Goal: Information Seeking & Learning: Learn about a topic

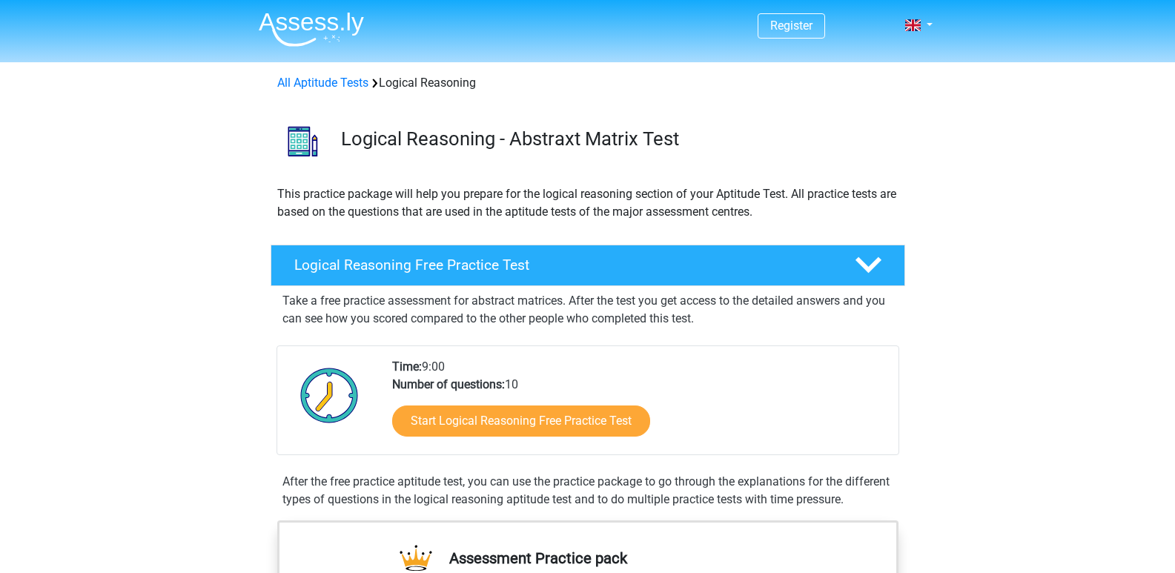
scroll to position [148, 0]
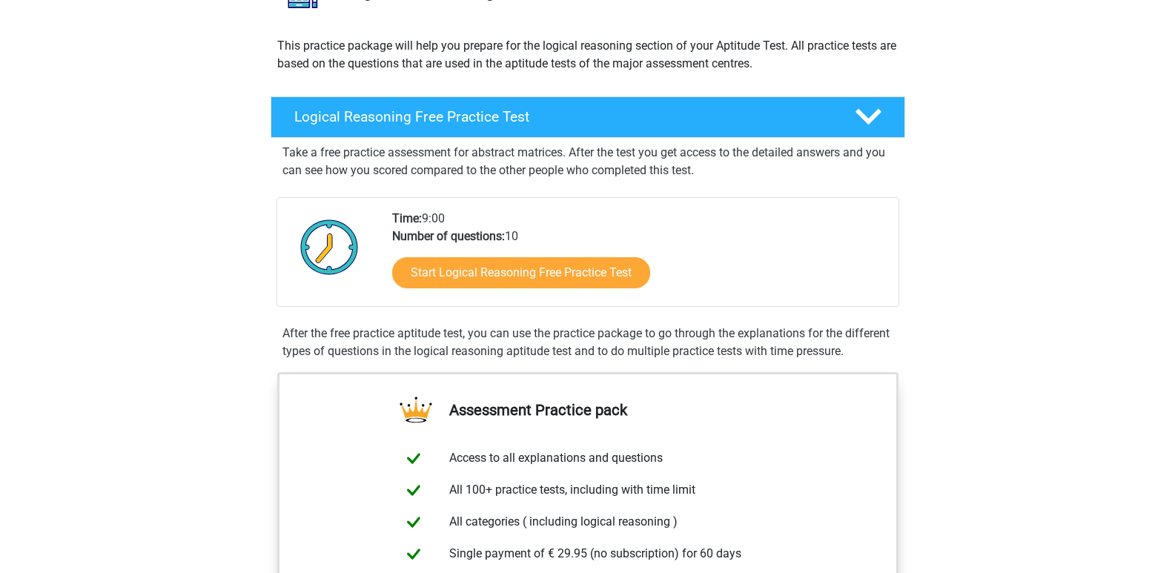
click at [575, 289] on div "Start Logical Reasoning Free Practice Test" at bounding box center [639, 275] width 494 height 61
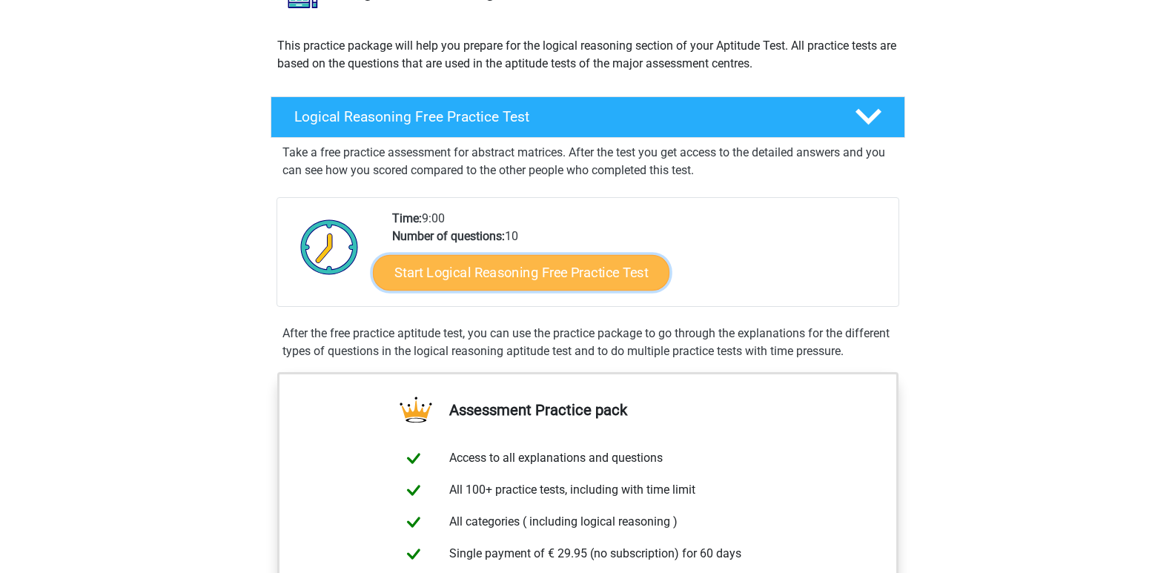
click at [578, 279] on link "Start Logical Reasoning Free Practice Test" at bounding box center [521, 272] width 297 height 36
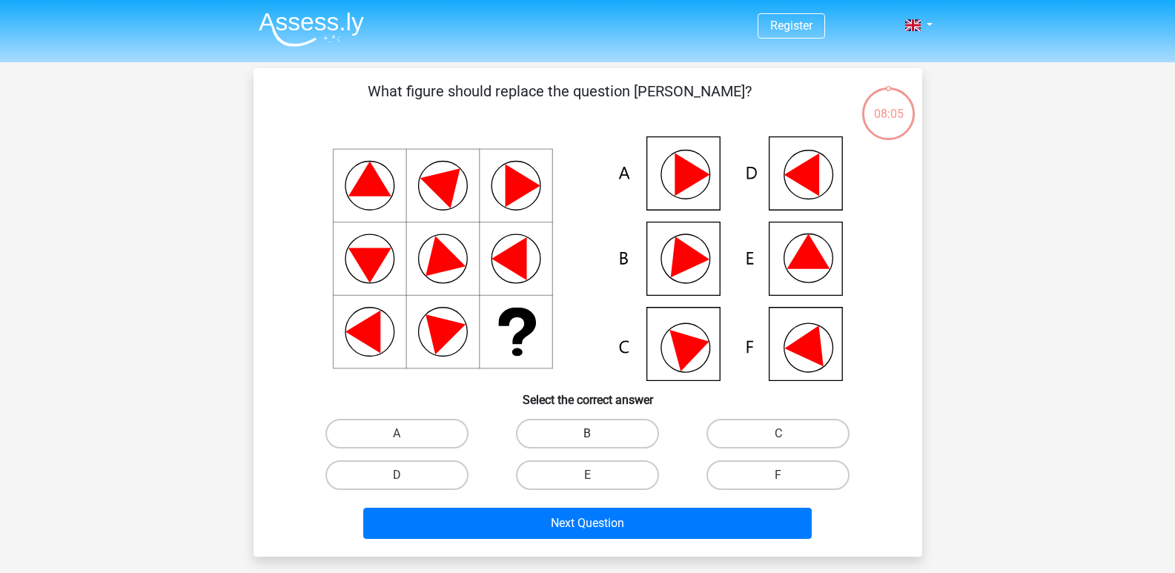
click at [560, 434] on label "B" at bounding box center [587, 434] width 143 height 30
click at [587, 434] on input "B" at bounding box center [592, 439] width 10 height 10
radio input "true"
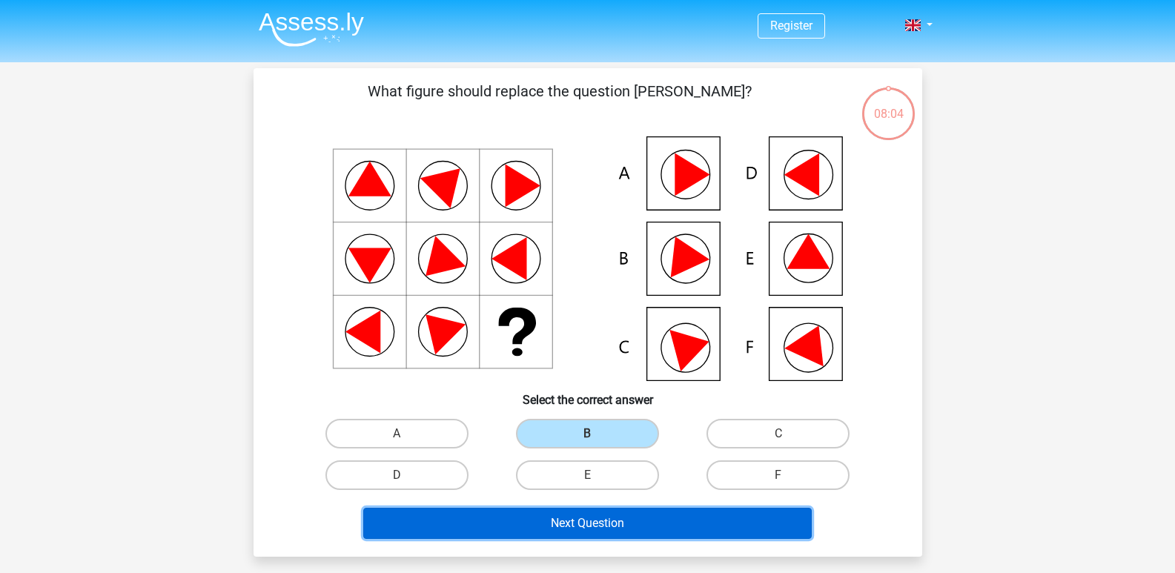
click at [529, 528] on button "Next Question" at bounding box center [587, 523] width 449 height 31
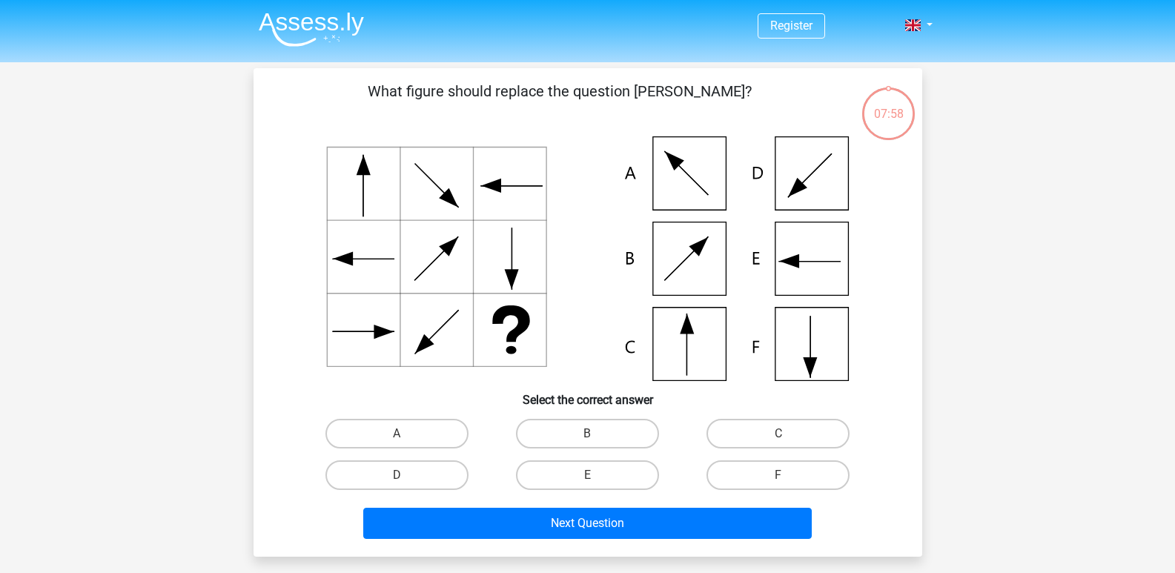
scroll to position [68, 0]
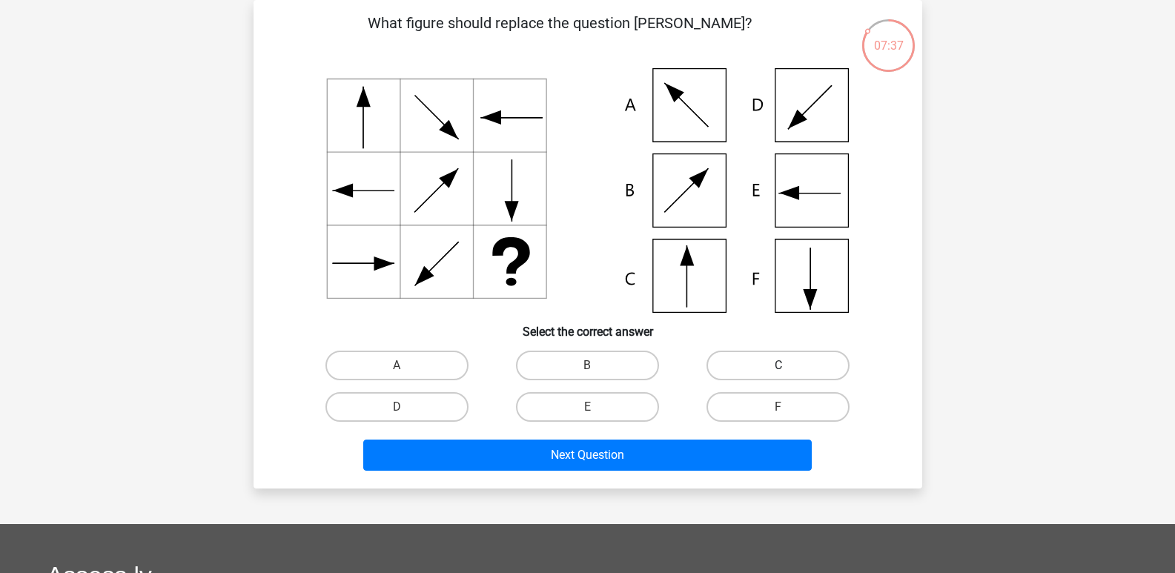
click at [754, 375] on label "C" at bounding box center [777, 366] width 143 height 30
click at [778, 375] on input "C" at bounding box center [783, 370] width 10 height 10
radio input "true"
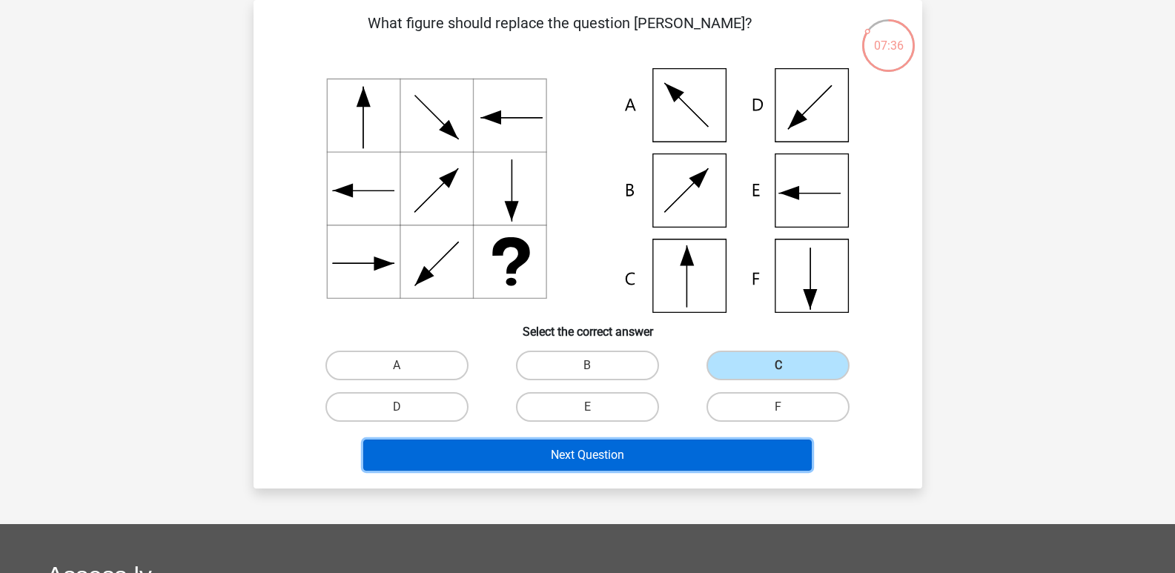
click at [622, 460] on button "Next Question" at bounding box center [587, 455] width 449 height 31
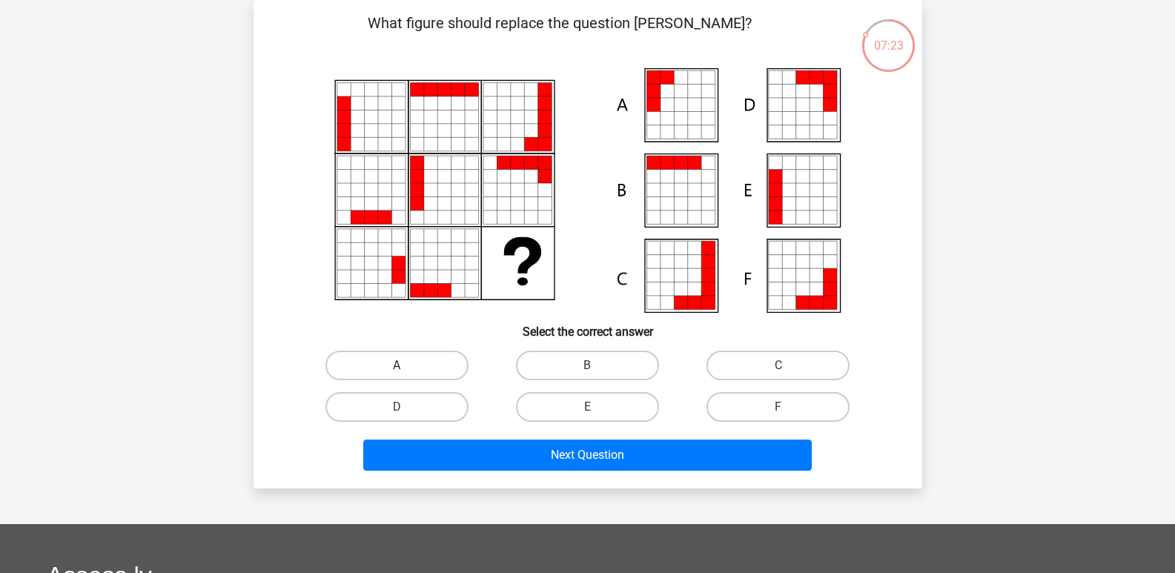
click at [372, 370] on label "A" at bounding box center [396, 366] width 143 height 30
click at [397, 370] on input "A" at bounding box center [402, 370] width 10 height 10
radio input "true"
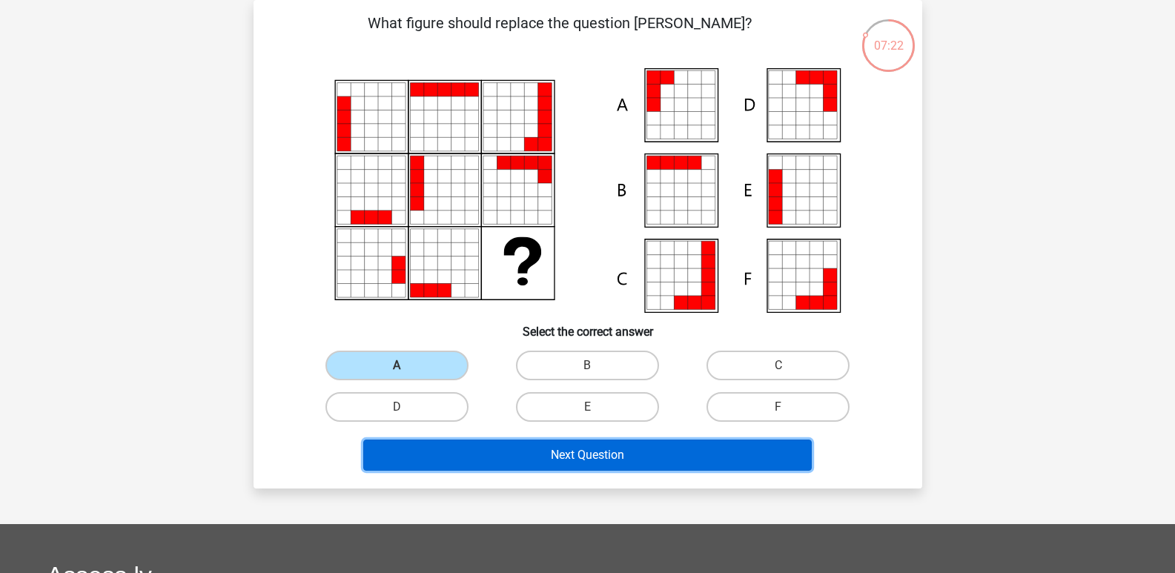
click at [450, 469] on button "Next Question" at bounding box center [587, 455] width 449 height 31
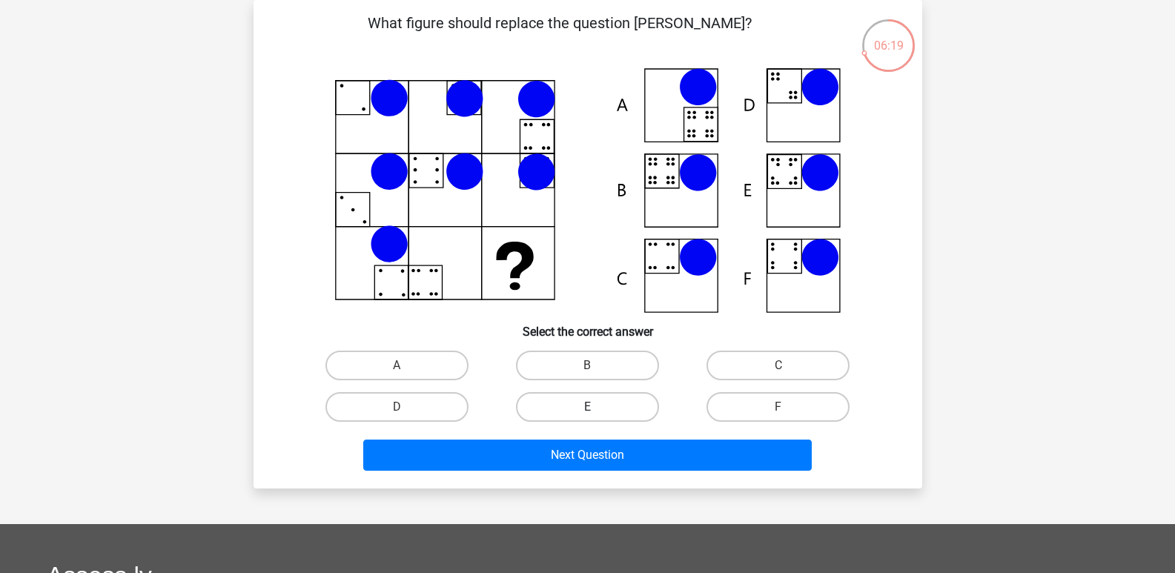
click at [575, 402] on label "E" at bounding box center [587, 407] width 143 height 30
click at [587, 407] on input "E" at bounding box center [592, 412] width 10 height 10
radio input "true"
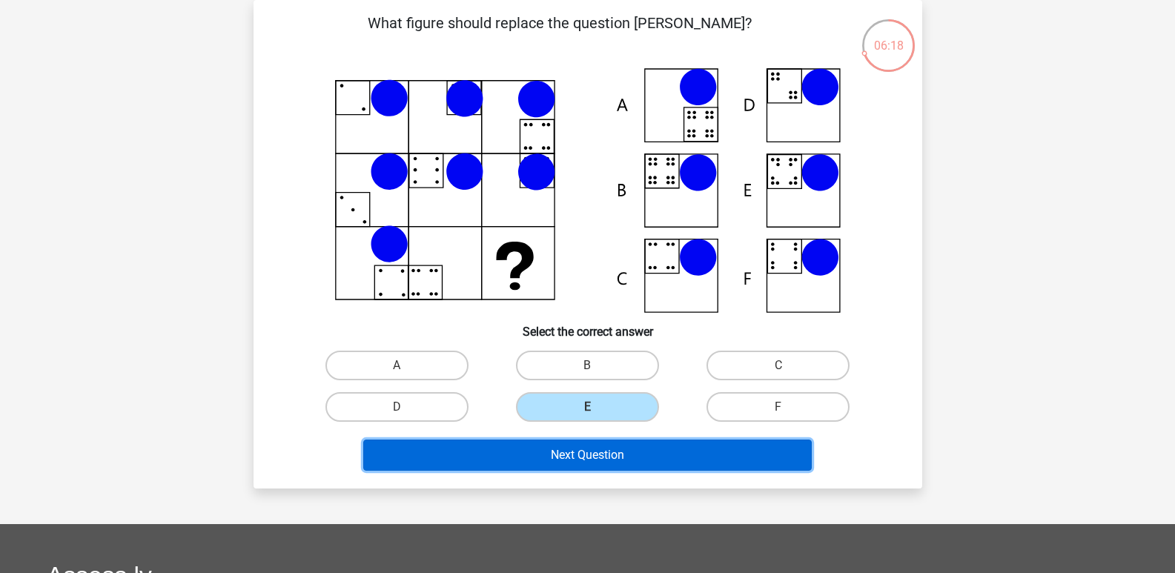
click at [557, 457] on button "Next Question" at bounding box center [587, 455] width 449 height 31
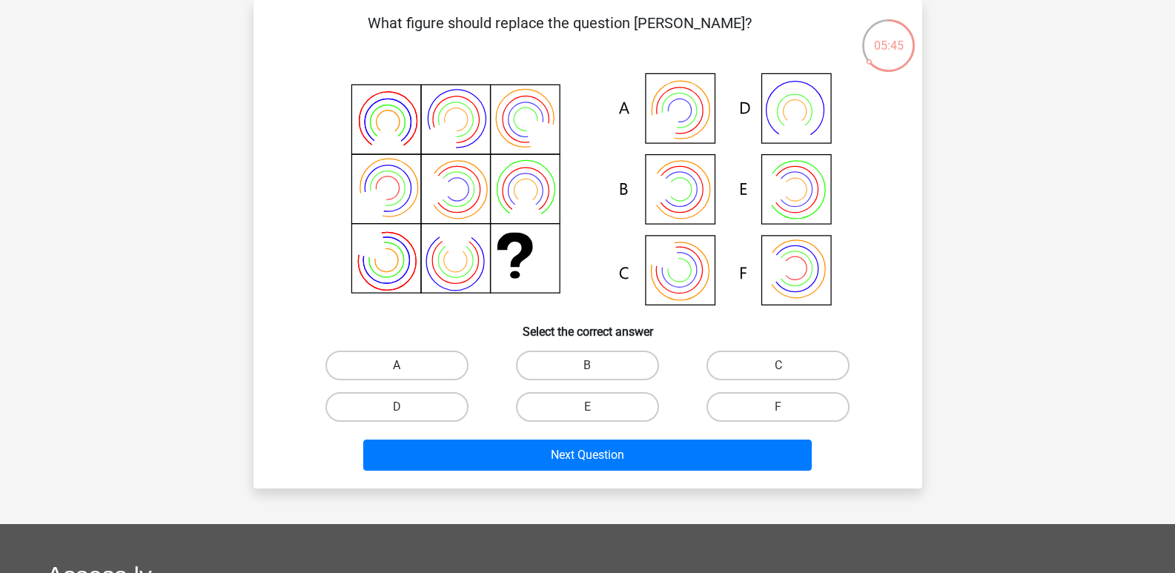
click at [417, 363] on label "A" at bounding box center [396, 366] width 143 height 30
click at [406, 365] on input "A" at bounding box center [402, 370] width 10 height 10
radio input "true"
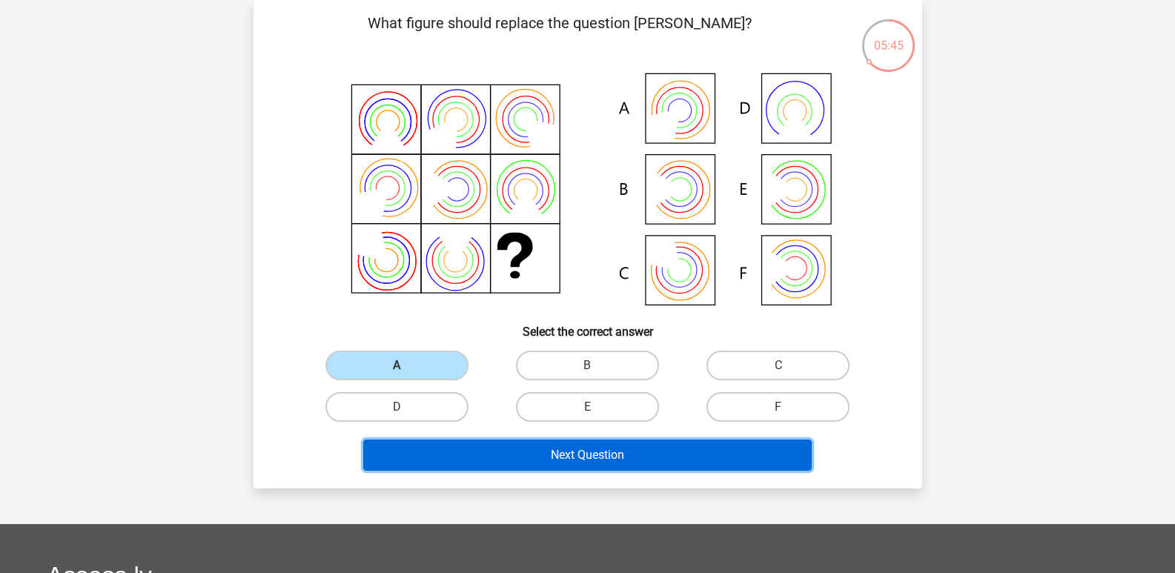
click at [468, 454] on button "Next Question" at bounding box center [587, 455] width 449 height 31
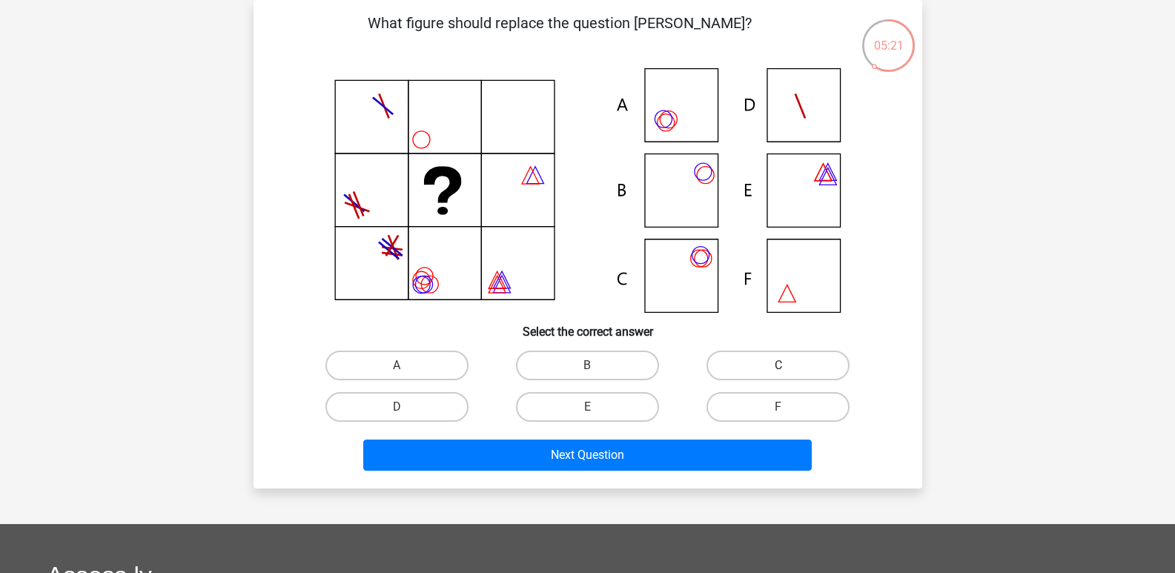
click at [731, 368] on label "C" at bounding box center [777, 366] width 143 height 30
click at [778, 368] on input "C" at bounding box center [783, 370] width 10 height 10
radio input "true"
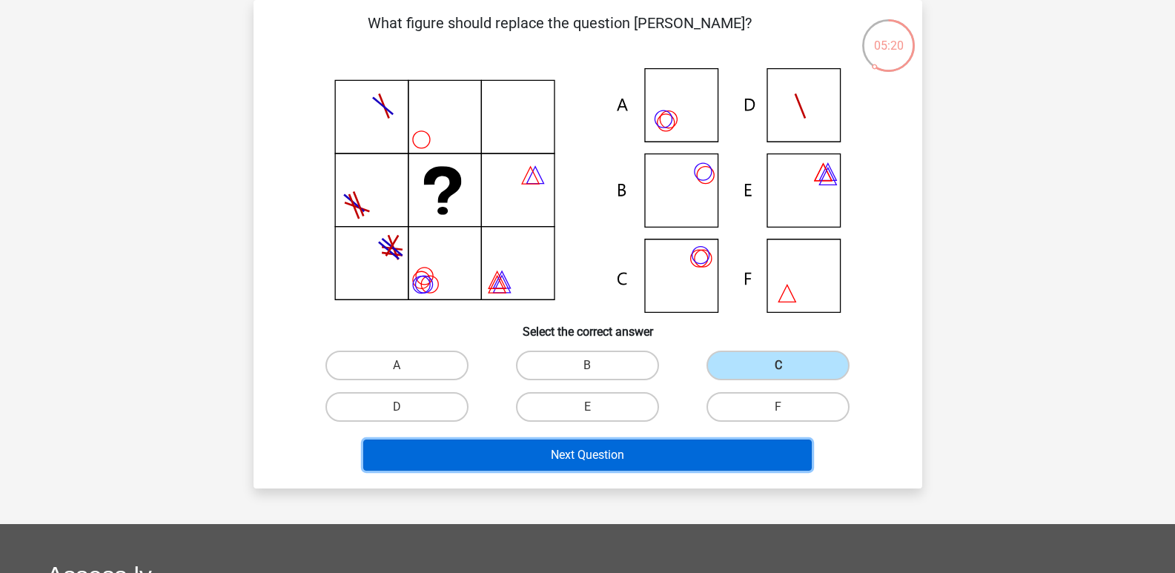
click at [500, 468] on button "Next Question" at bounding box center [587, 455] width 449 height 31
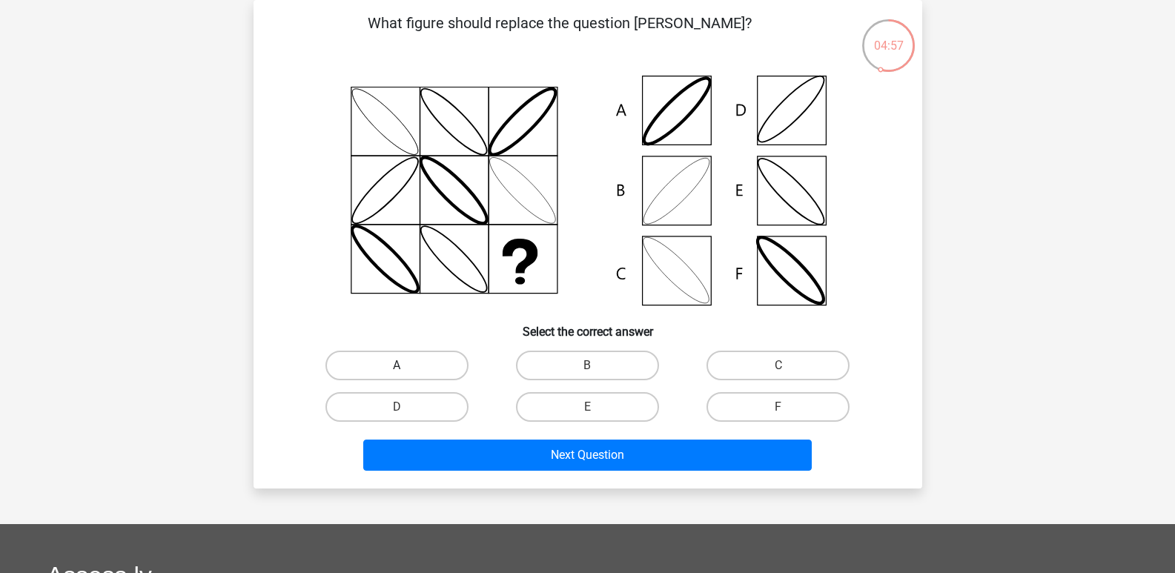
click at [344, 362] on label "A" at bounding box center [396, 366] width 143 height 30
click at [397, 365] on input "A" at bounding box center [402, 370] width 10 height 10
radio input "true"
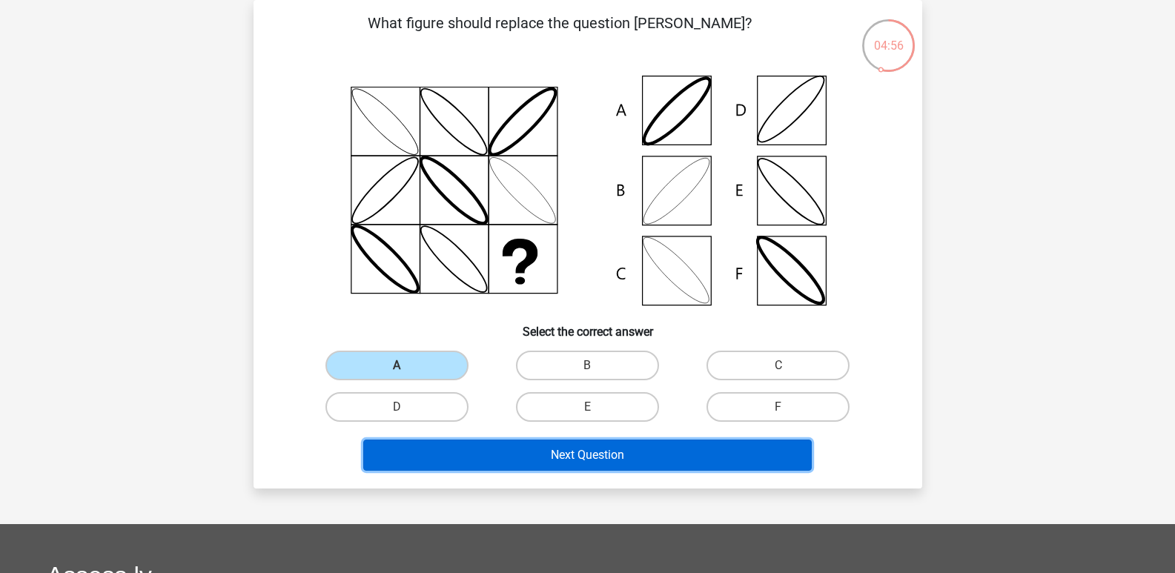
click at [385, 458] on button "Next Question" at bounding box center [587, 455] width 449 height 31
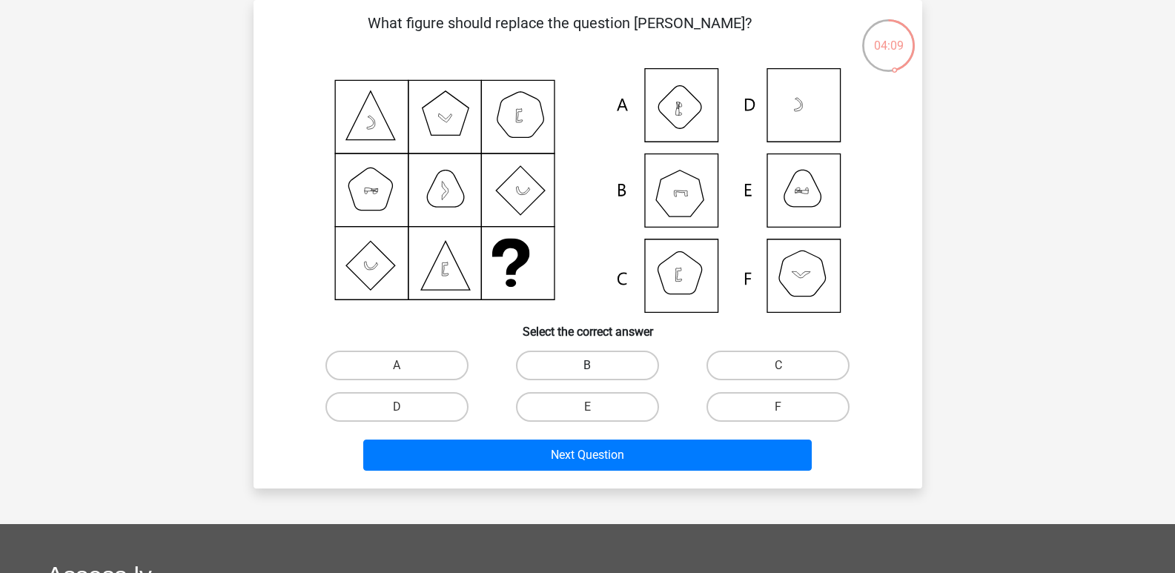
click at [543, 365] on label "B" at bounding box center [587, 366] width 143 height 30
click at [587, 365] on input "B" at bounding box center [592, 370] width 10 height 10
radio input "true"
click at [477, 471] on div "Next Question" at bounding box center [588, 458] width 572 height 37
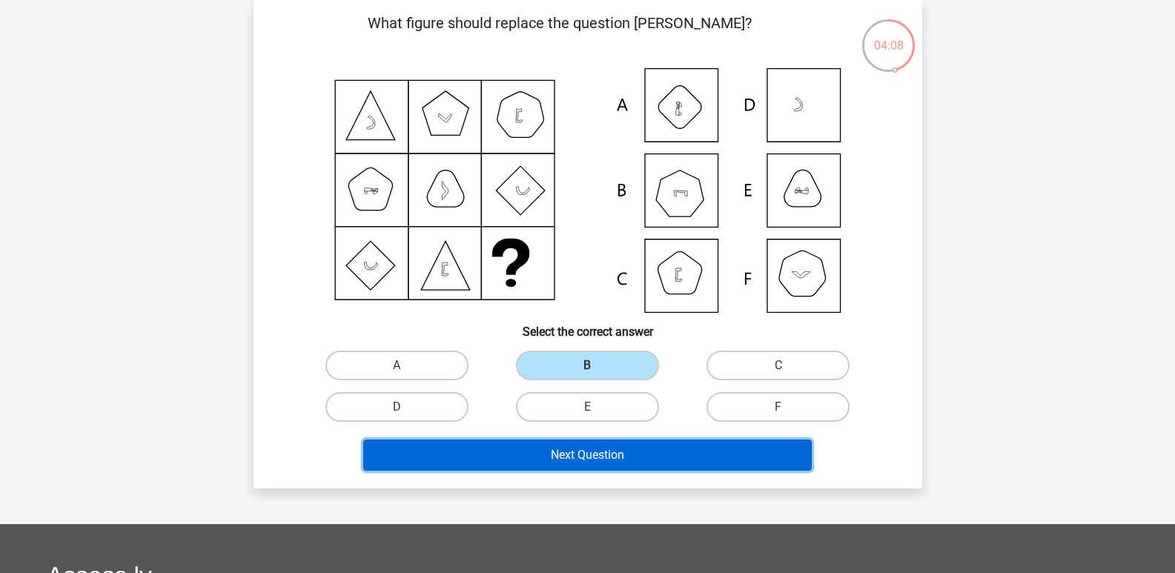
click at [480, 462] on button "Next Question" at bounding box center [587, 455] width 449 height 31
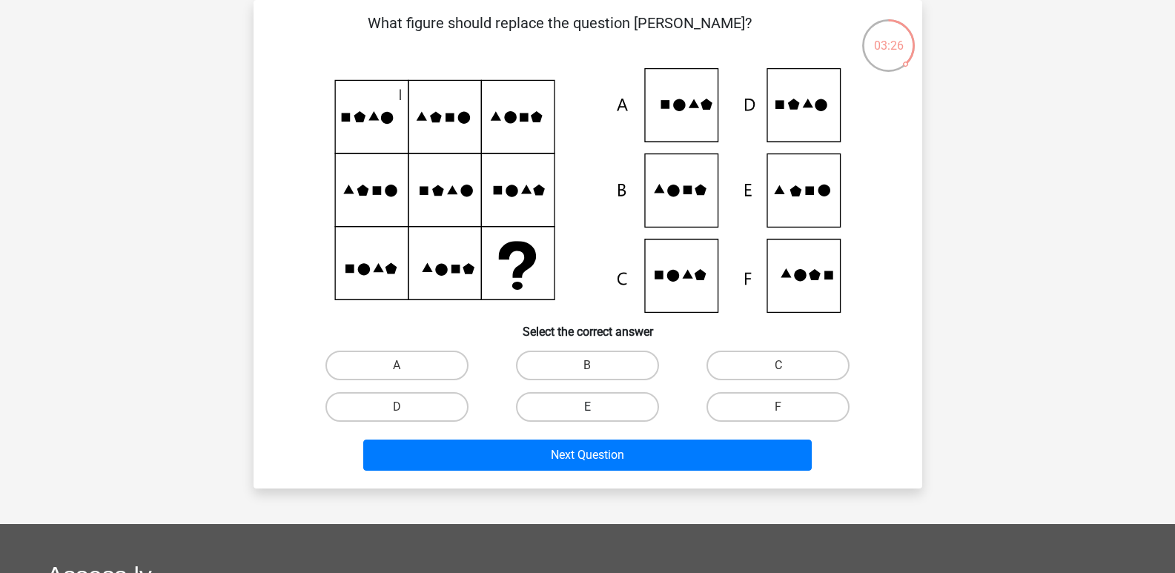
click at [600, 403] on label "E" at bounding box center [587, 407] width 143 height 30
click at [597, 407] on input "E" at bounding box center [592, 412] width 10 height 10
radio input "true"
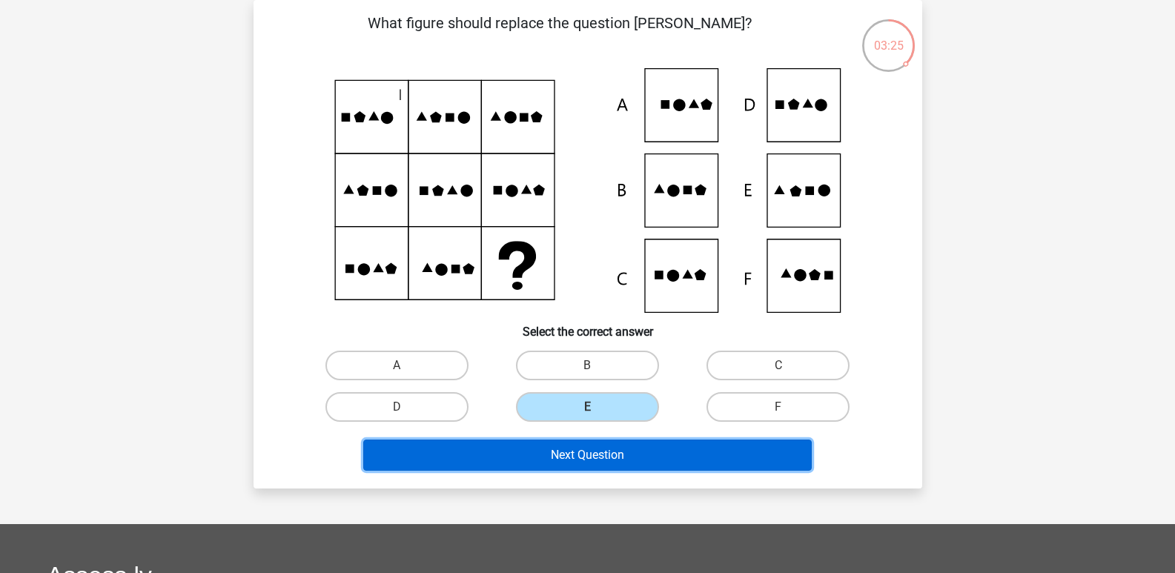
click at [586, 464] on button "Next Question" at bounding box center [587, 455] width 449 height 31
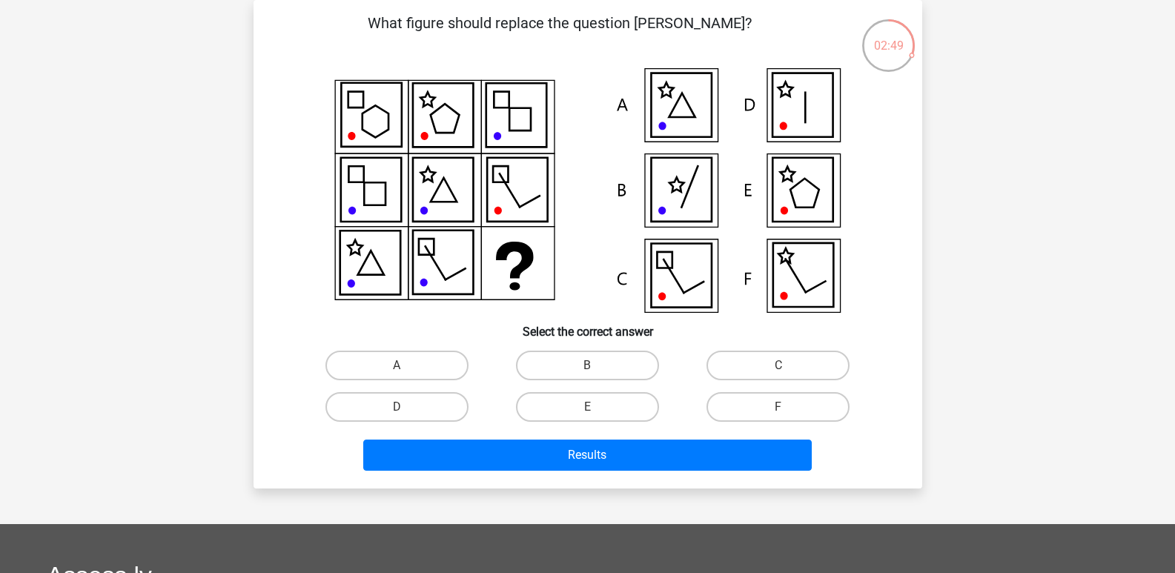
click at [474, 404] on div "D" at bounding box center [397, 407] width 179 height 30
click at [436, 401] on label "D" at bounding box center [396, 407] width 143 height 30
click at [406, 407] on input "D" at bounding box center [402, 412] width 10 height 10
radio input "true"
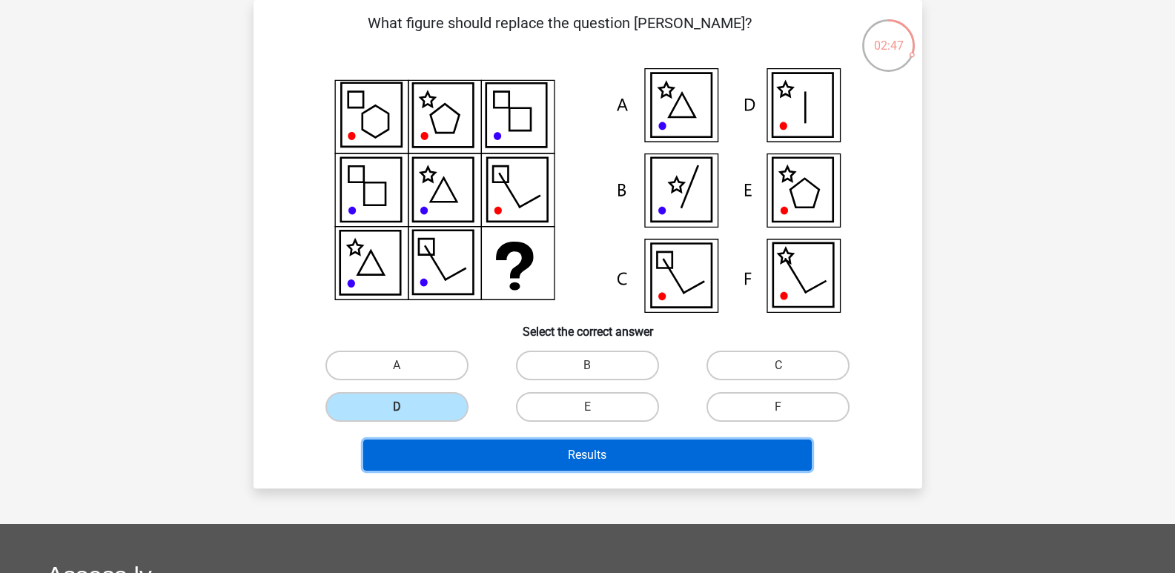
click at [489, 466] on button "Results" at bounding box center [587, 455] width 449 height 31
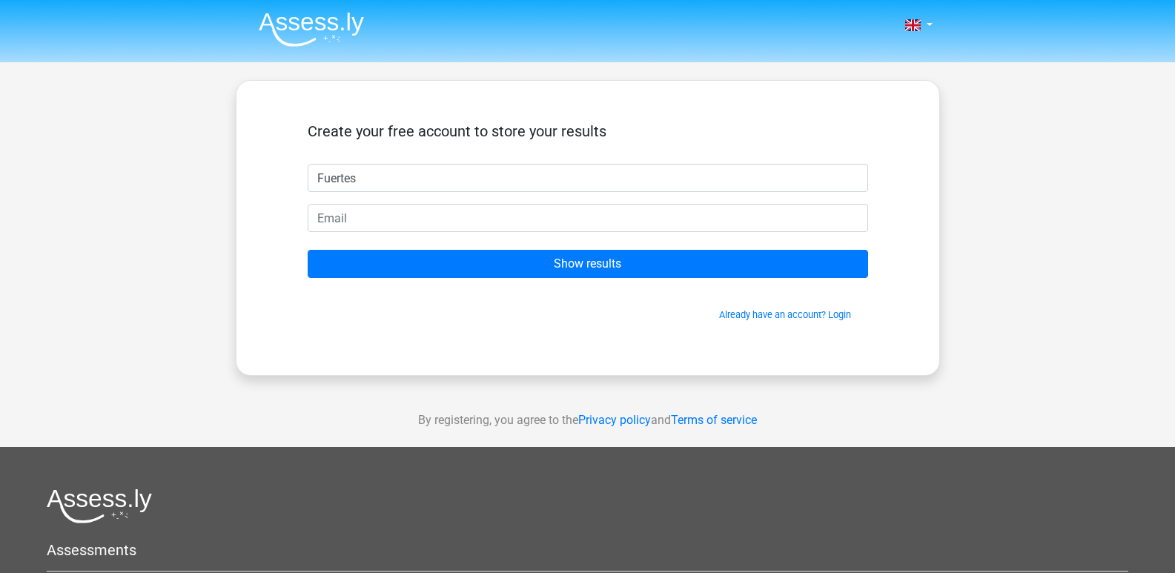
click at [71, 158] on div "Nederlands English" at bounding box center [587, 419] width 1175 height 838
click at [438, 185] on input "Fuertes" at bounding box center [588, 178] width 560 height 28
drag, startPoint x: 438, startPoint y: 185, endPoint x: 240, endPoint y: 165, distance: 198.9
click at [240, 165] on div "Create your free account to store your results Fuertes Show results Already hav…" at bounding box center [588, 228] width 704 height 296
type input "Jet"
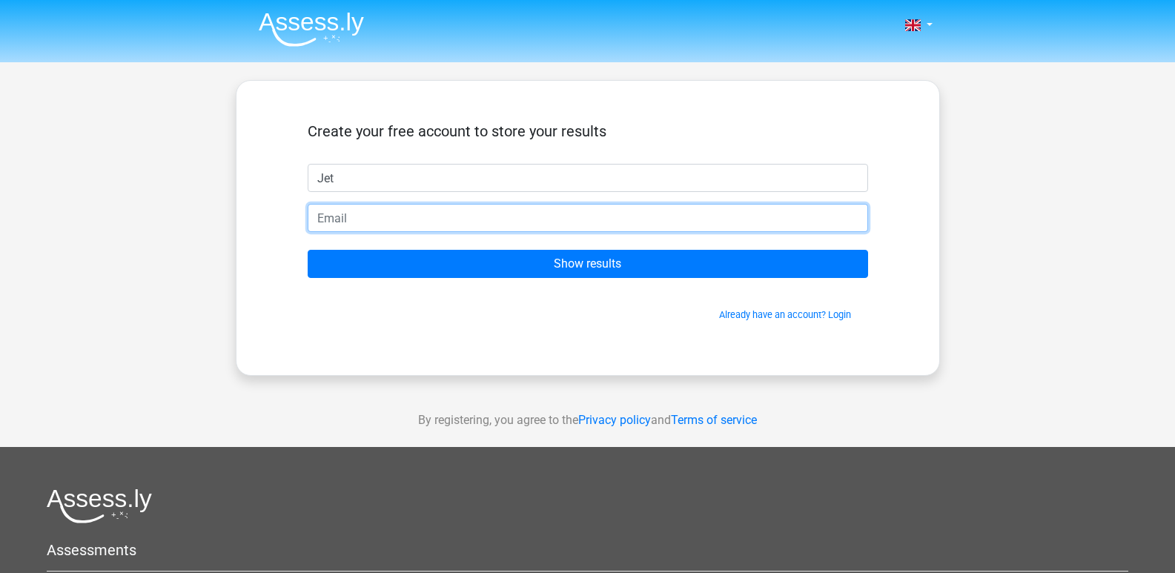
click at [595, 215] on input "email" at bounding box center [588, 218] width 560 height 28
type input "[EMAIL_ADDRESS][DOMAIN_NAME]"
click at [308, 250] on input "Show results" at bounding box center [588, 264] width 560 height 28
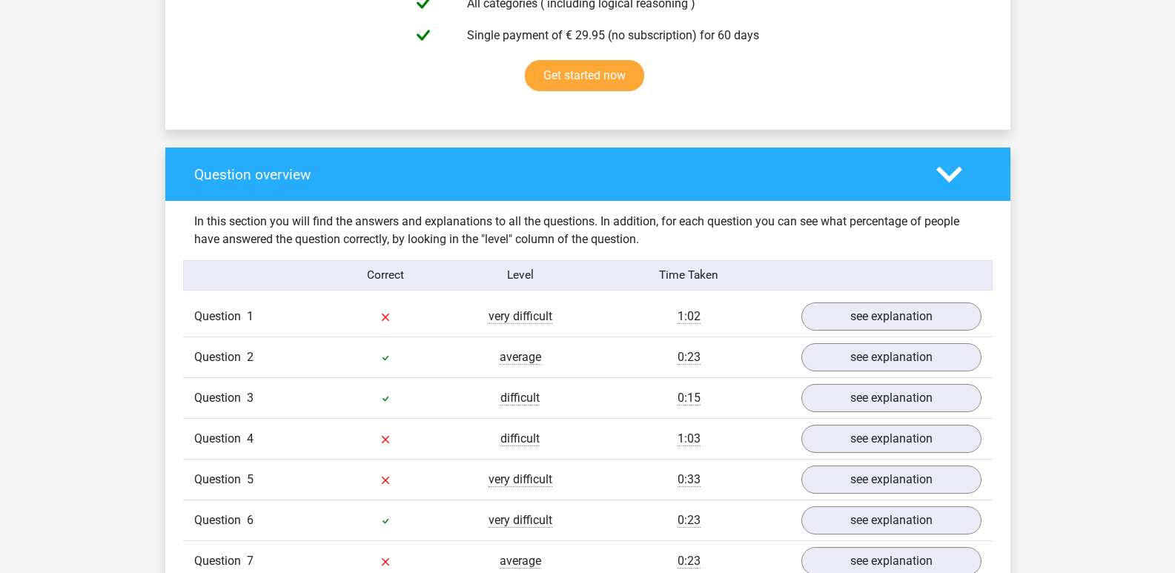
scroll to position [964, 0]
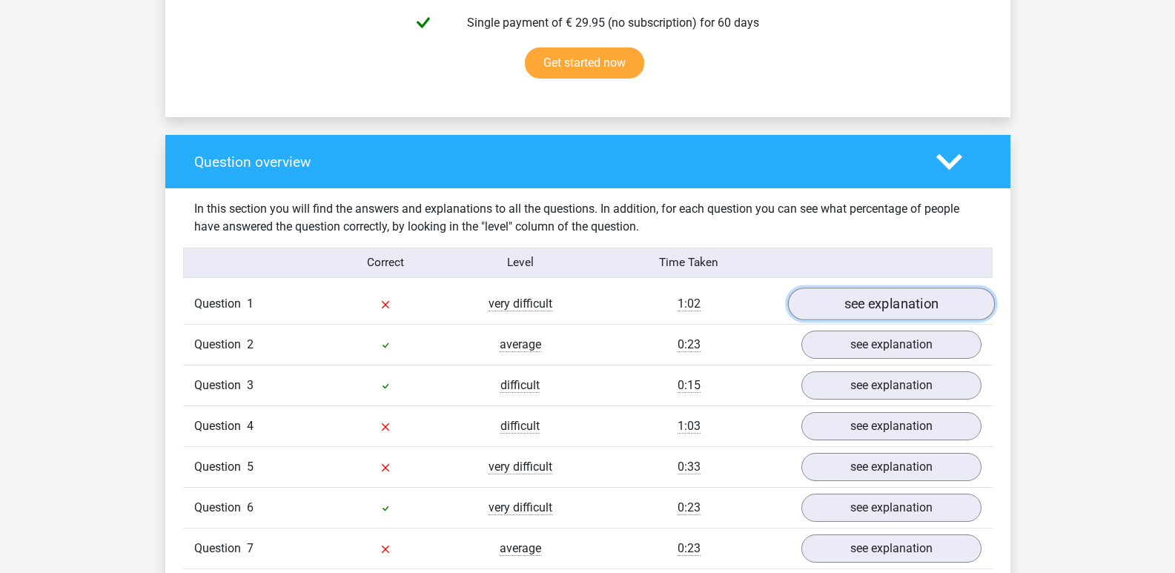
click at [961, 295] on link "see explanation" at bounding box center [890, 304] width 207 height 33
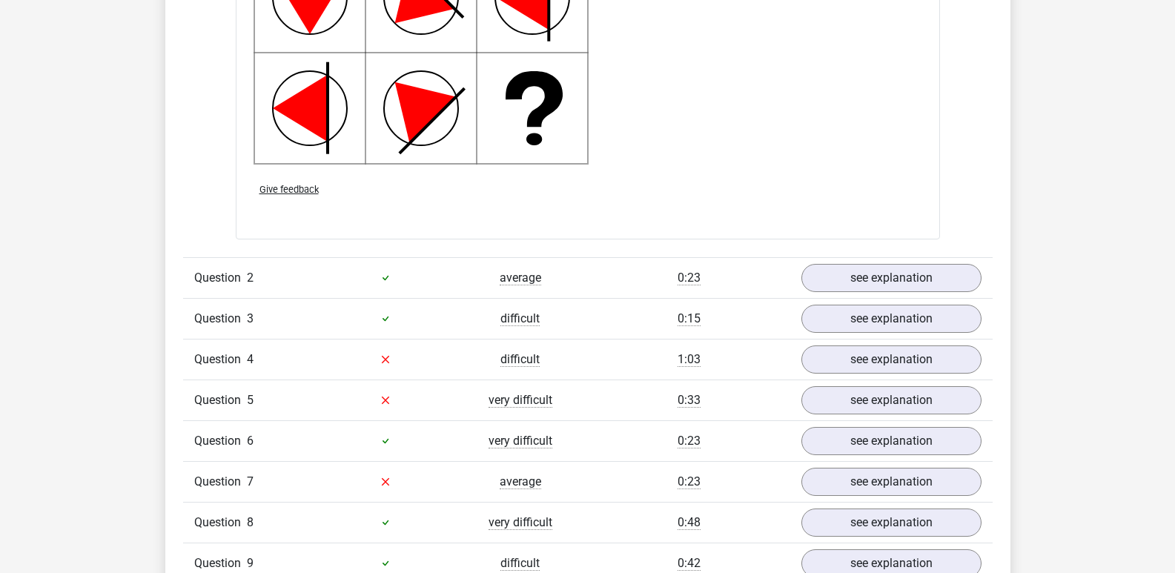
scroll to position [2002, 0]
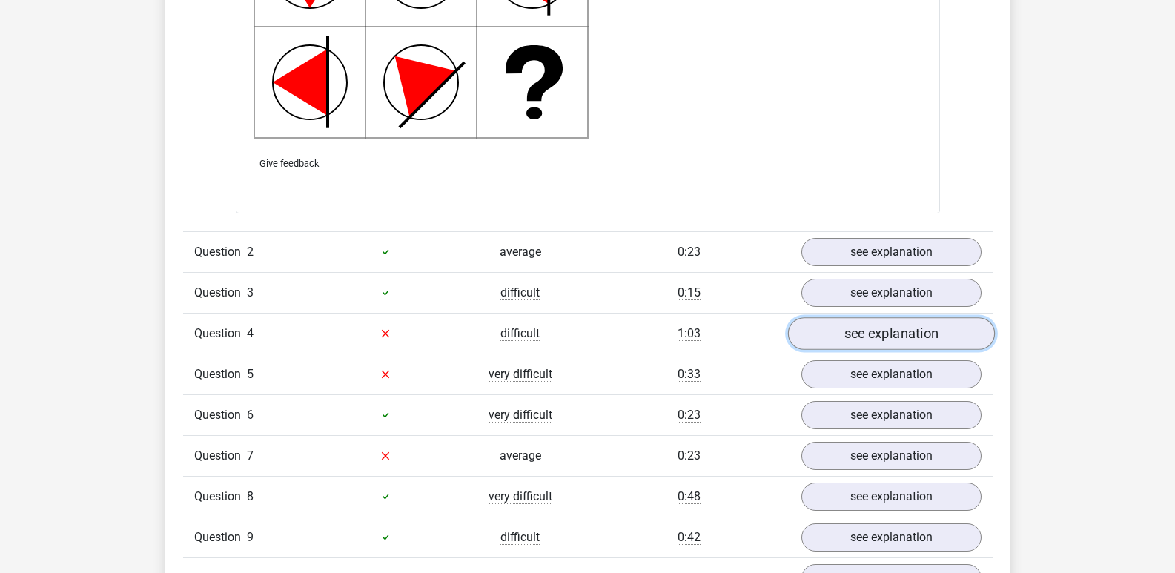
click at [817, 331] on link "see explanation" at bounding box center [890, 333] width 207 height 33
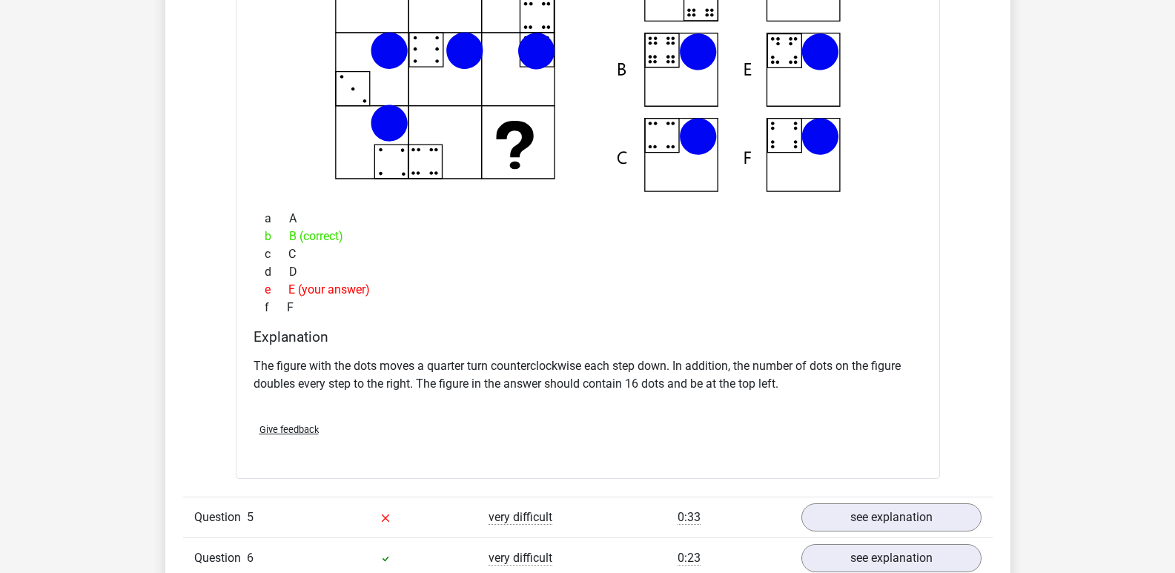
scroll to position [2595, 0]
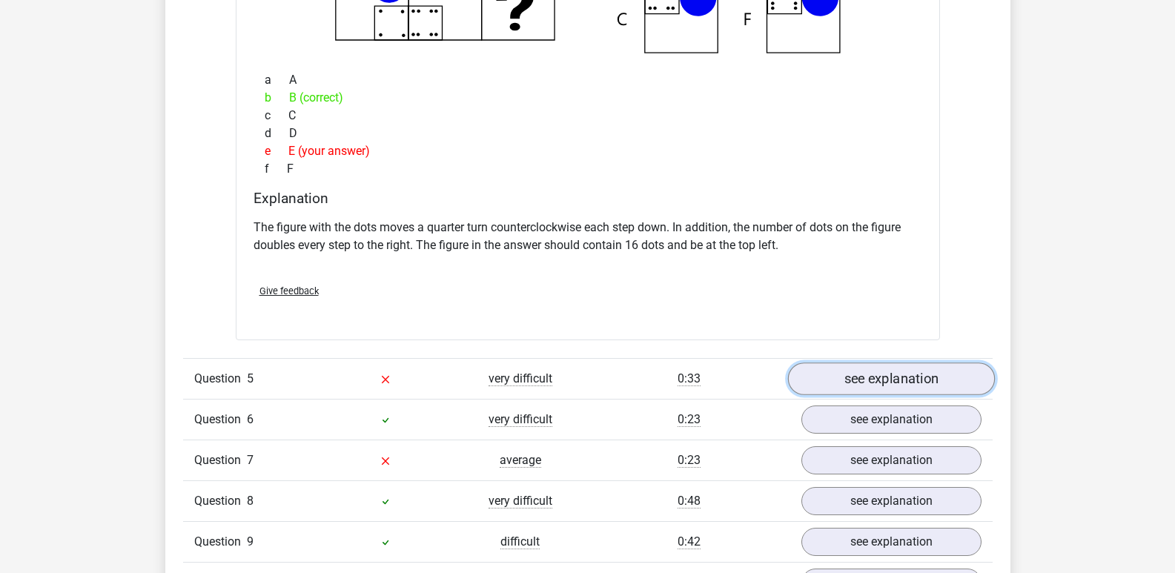
click at [871, 388] on link "see explanation" at bounding box center [890, 379] width 207 height 33
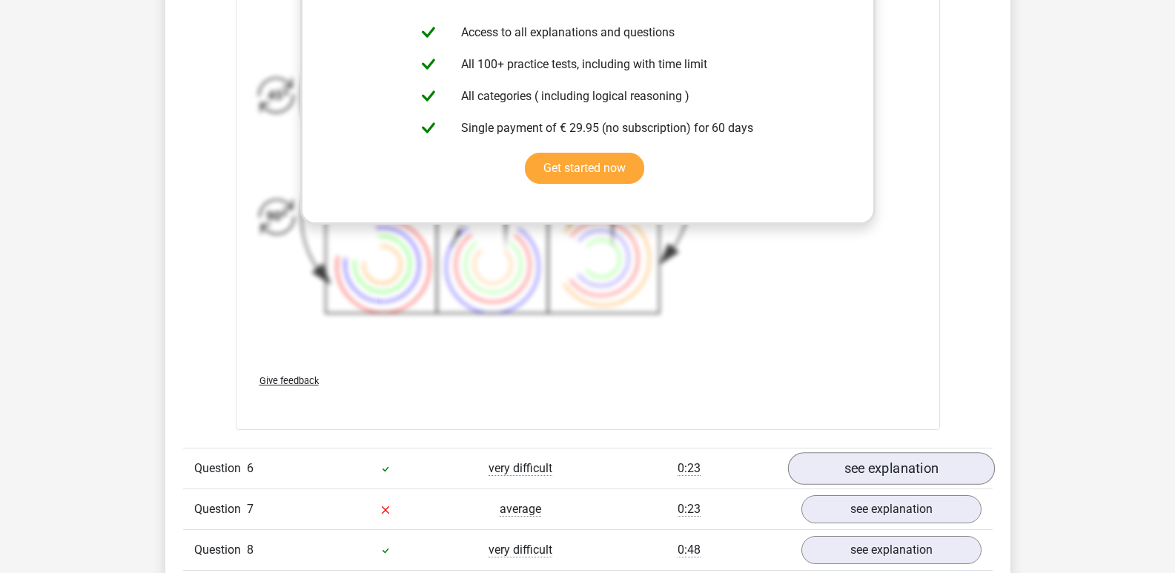
scroll to position [3632, 0]
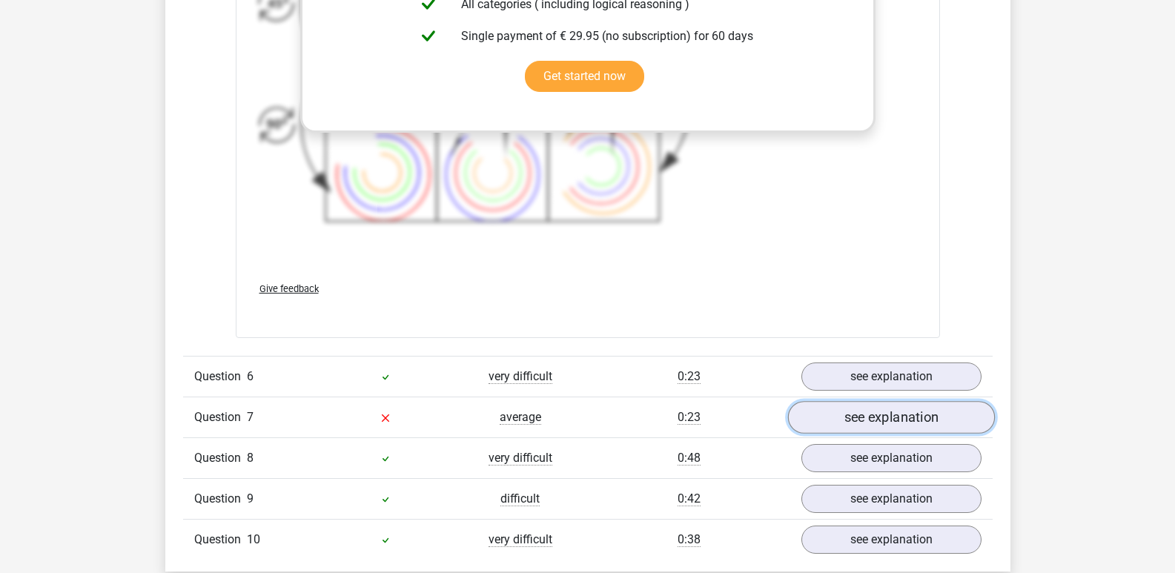
click at [841, 417] on link "see explanation" at bounding box center [890, 417] width 207 height 33
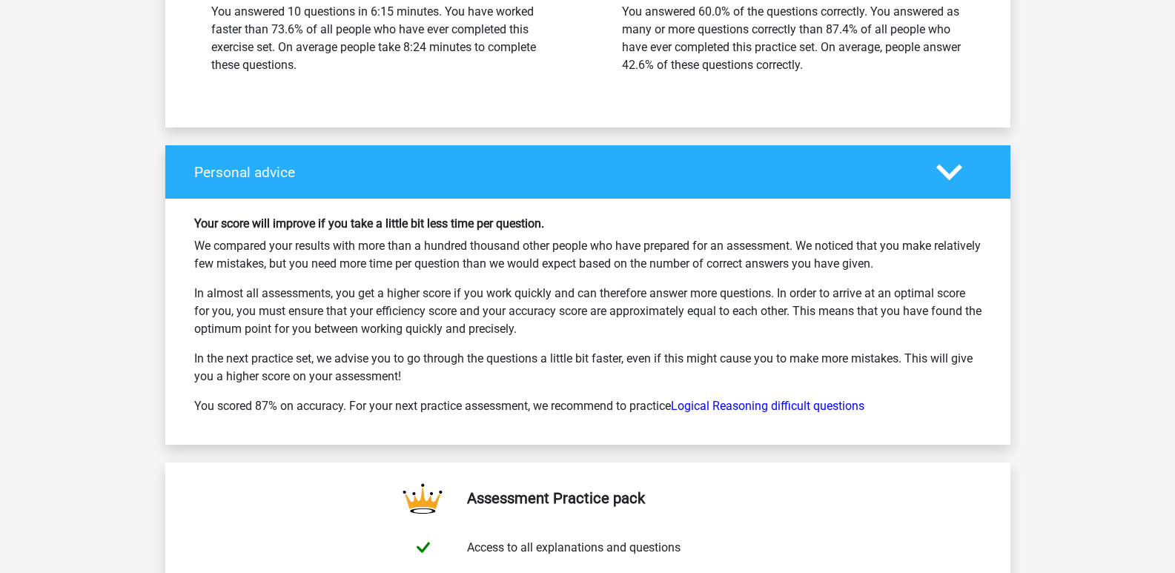
scroll to position [5634, 0]
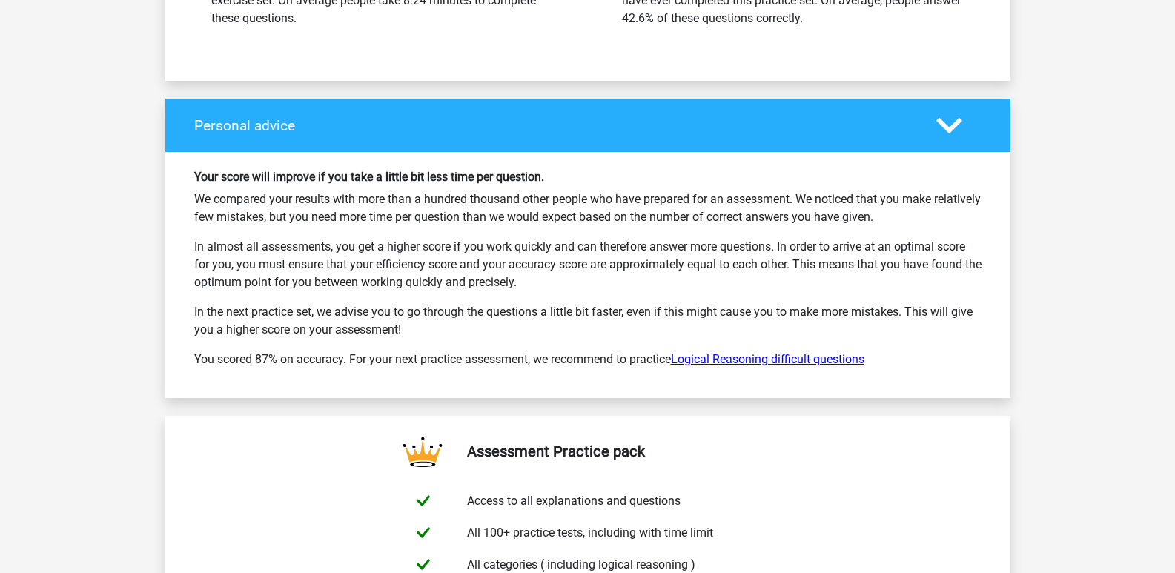
click at [759, 360] on link "Logical Reasoning difficult questions" at bounding box center [767, 359] width 193 height 14
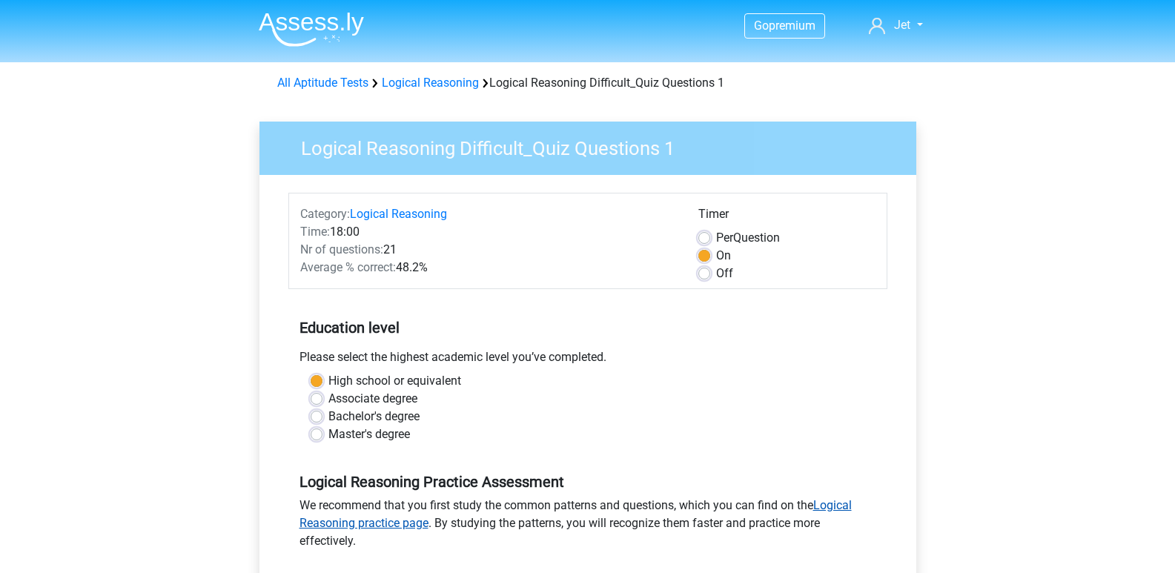
click at [835, 507] on link "Logical Reasoning practice page" at bounding box center [575, 514] width 552 height 32
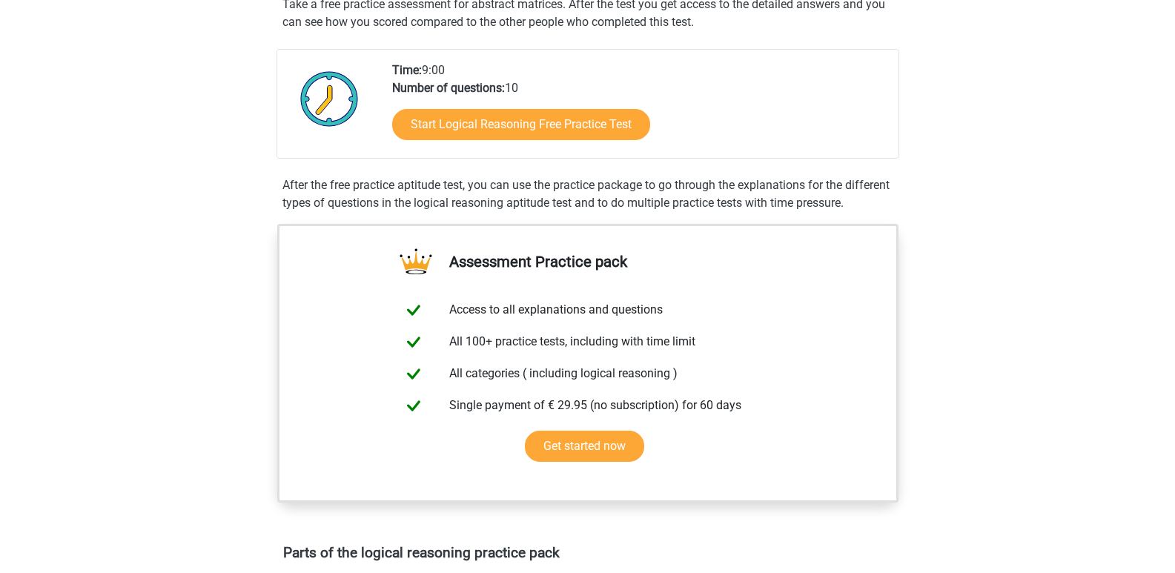
scroll to position [815, 0]
